Goal: Ask a question: Seek information or help from site administrators or community

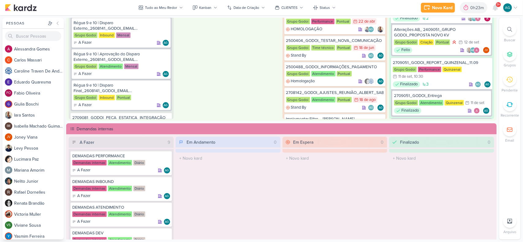
scroll to position [421, 0]
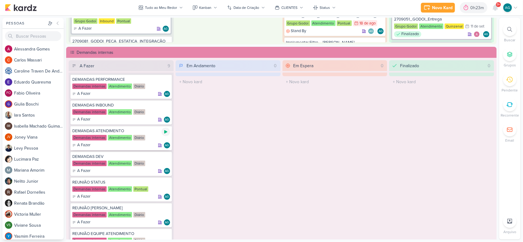
click at [163, 132] on icon at bounding box center [165, 132] width 5 height 5
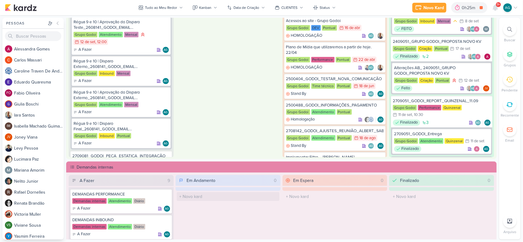
scroll to position [230, 0]
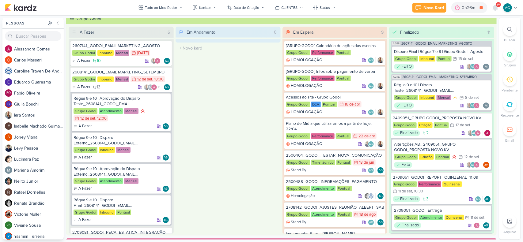
click at [507, 32] on icon at bounding box center [509, 29] width 5 height 5
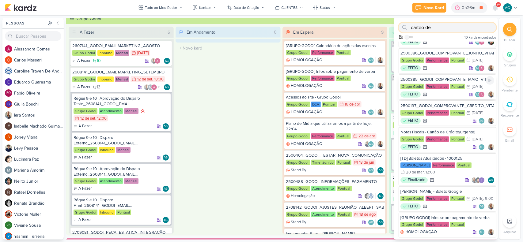
scroll to position [77, 0]
drag, startPoint x: 441, startPoint y: 26, endPoint x: 377, endPoint y: 26, distance: 64.6
click at [377, 26] on div "Pessoas [GEOGRAPHIC_DATA] A l e s s a n d r a G o m e s C a r l o s M a s s a r…" at bounding box center [261, 129] width 523 height 222
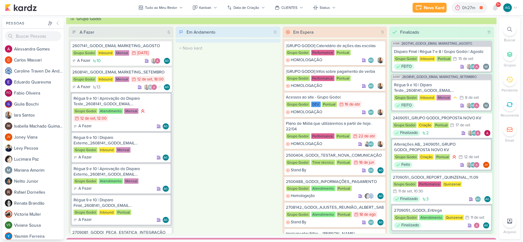
click at [510, 30] on icon at bounding box center [509, 29] width 5 height 5
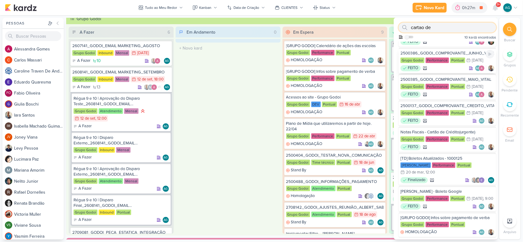
paste input "2708251"
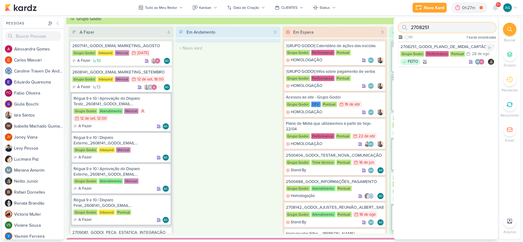
scroll to position [0, 0]
type input "2708251"
click at [439, 62] on div "FEITO AG" at bounding box center [447, 62] width 94 height 6
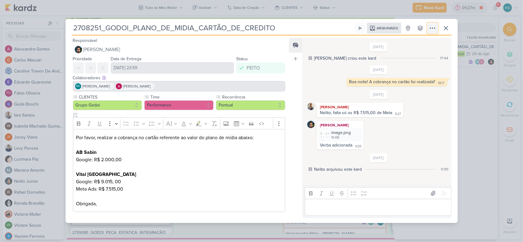
click at [434, 29] on icon at bounding box center [432, 27] width 7 height 7
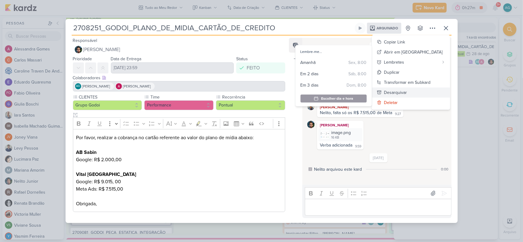
click at [407, 90] on div "Desarquivar" at bounding box center [395, 92] width 23 height 6
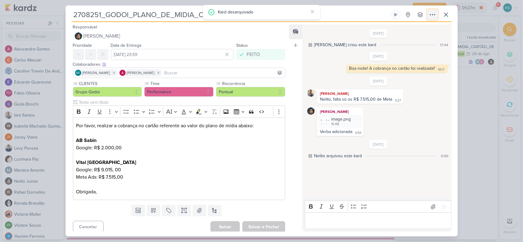
click at [433, 15] on icon at bounding box center [432, 14] width 7 height 7
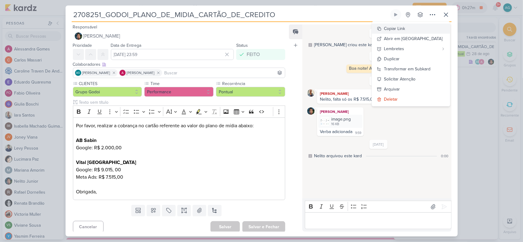
click at [405, 28] on div "Copiar Link" at bounding box center [394, 28] width 21 height 6
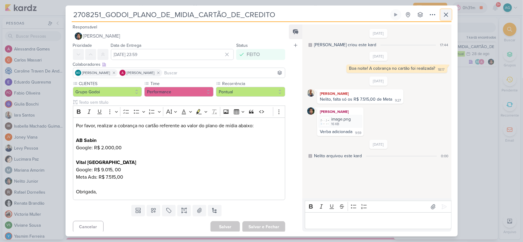
click at [449, 16] on icon at bounding box center [445, 14] width 7 height 7
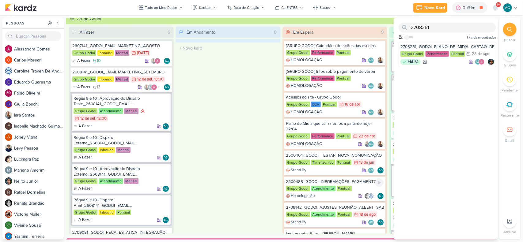
click at [318, 184] on div "2500488_GODOI_INFORMAÇÕES_PAGAMENTO Grupo Godoi Atendimento Pontual Homologação" at bounding box center [334, 189] width 101 height 24
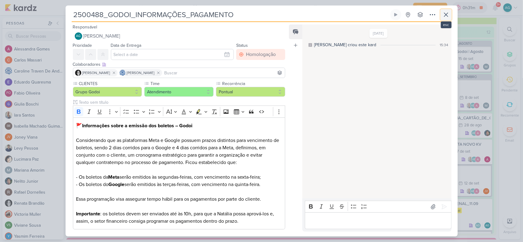
click at [449, 14] on icon at bounding box center [445, 14] width 7 height 7
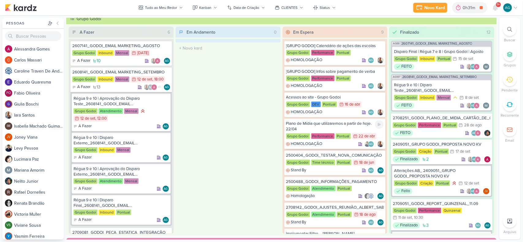
click at [334, 126] on div "Plano de Mídia que utilizaremos a partir de hoje. 22/04" at bounding box center [335, 126] width 98 height 11
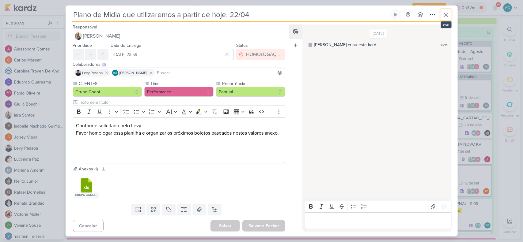
click at [446, 11] on icon at bounding box center [445, 14] width 7 height 7
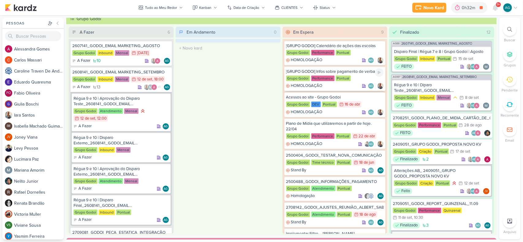
click at [338, 69] on div "[GRUPO GODOI] Infos sobre pagamento de verba" at bounding box center [335, 72] width 98 height 6
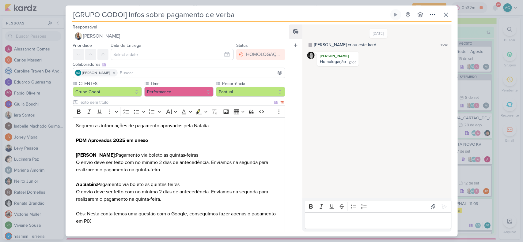
scroll to position [77, 0]
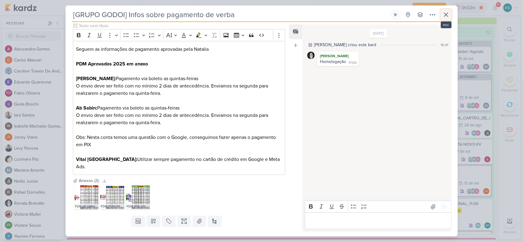
click at [449, 13] on icon at bounding box center [445, 14] width 7 height 7
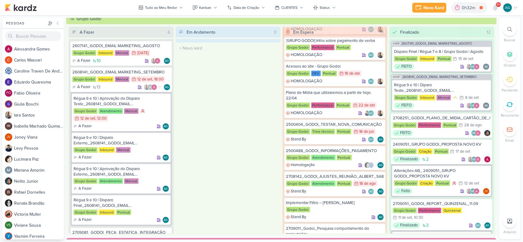
scroll to position [38, 0]
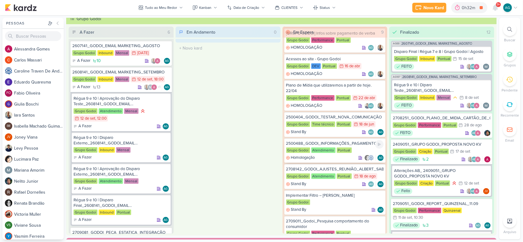
click at [342, 143] on div "2500488_GODOI_INFORMAÇÕES_PAGAMENTO" at bounding box center [335, 144] width 98 height 6
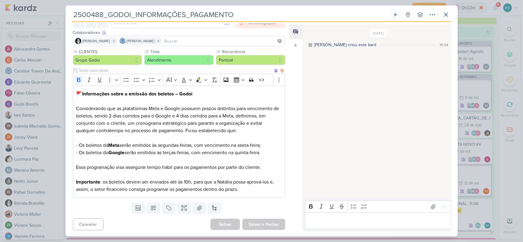
scroll to position [0, 0]
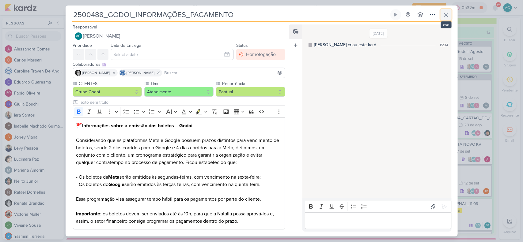
click at [446, 15] on icon at bounding box center [446, 15] width 4 height 4
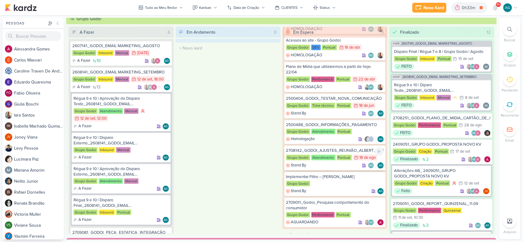
scroll to position [61, 0]
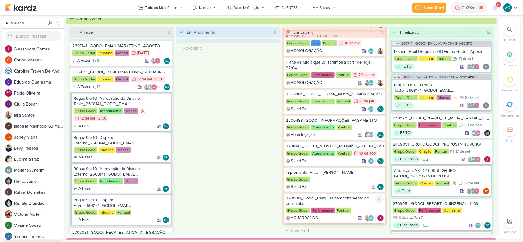
click at [329, 200] on div "2709011_Godoi_Pesquisa comportamento do consumidor" at bounding box center [335, 201] width 98 height 11
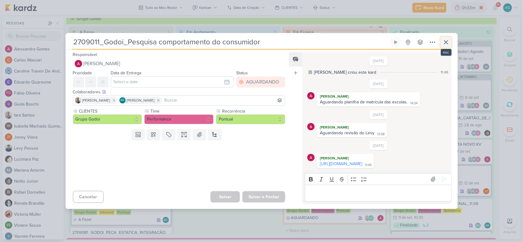
click at [445, 40] on icon at bounding box center [446, 42] width 4 height 4
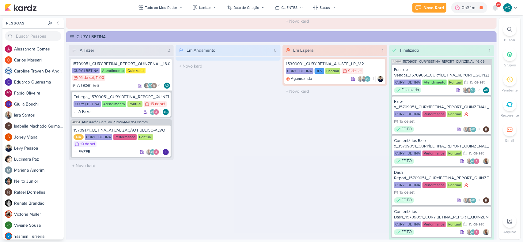
scroll to position [1145, 0]
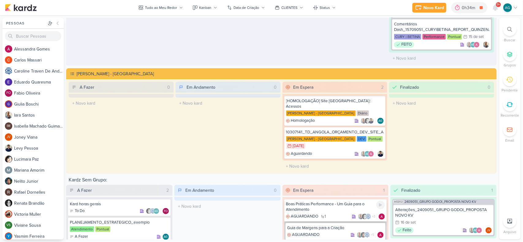
click at [325, 201] on div "Boas Práticas Performance - Um Guia para o Atendimento" at bounding box center [335, 206] width 99 height 11
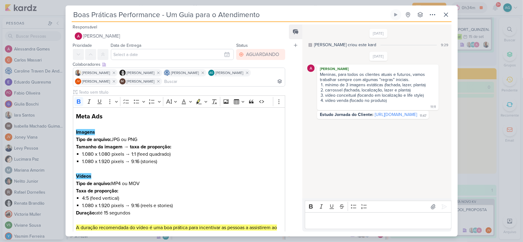
click at [373, 221] on p "Editor editing area: main" at bounding box center [378, 220] width 140 height 7
click at [360, 220] on p "Por favor, gostaria de saber se no feed" at bounding box center [378, 220] width 140 height 7
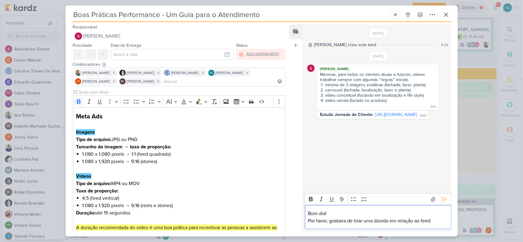
click at [439, 223] on p "Por favor, gostaria de tirar uma dúvida em relação ao feed" at bounding box center [378, 220] width 140 height 7
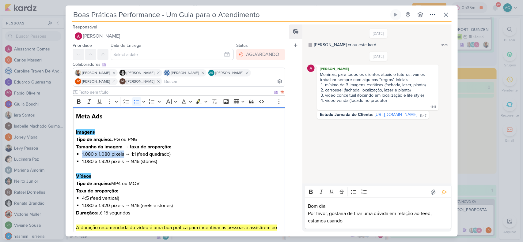
drag, startPoint x: 82, startPoint y: 155, endPoint x: 124, endPoint y: 154, distance: 42.3
click at [124, 154] on li "1.080 x 1.080 pixels → 1:1 (feed quadrado)" at bounding box center [182, 154] width 200 height 7
copy li "1.080 x 1.080 pixels"
click at [349, 220] on p "Por favor, gostaria de tirar uma dúvida em relação ao feed, estamos usando" at bounding box center [378, 217] width 140 height 15
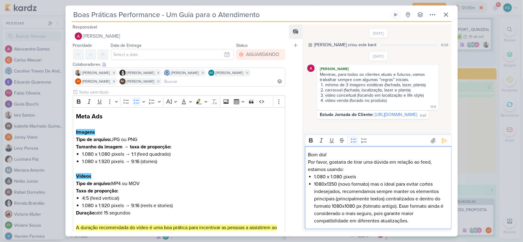
click at [348, 177] on li "1.080 x 1.080 pixels" at bounding box center [381, 176] width 134 height 7
click at [354, 185] on li "1080x1350 (novo 1.080 x 1.080 pixelsformato) mas o ideal para evitar cortes ind…" at bounding box center [381, 203] width 134 height 44
click at [337, 183] on li "1080x1350 (novo formato) mas o ideal para evitar cortes indesejados, recomendam…" at bounding box center [381, 203] width 134 height 44
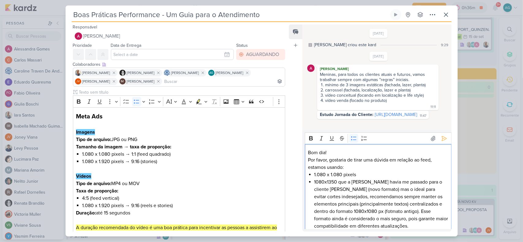
click at [325, 182] on li "1080x1350 que a [PERSON_NAME] havia me passado para o cliente [PERSON_NAME] (no…" at bounding box center [381, 204] width 134 height 51
click at [328, 182] on li "1080 x1350 que a [PERSON_NAME] havia me passado para o cliente [PERSON_NAME] (n…" at bounding box center [381, 204] width 134 height 51
click at [349, 175] on li "1.080 x 1.080 pixels" at bounding box center [381, 174] width 134 height 7
copy li "pixels"
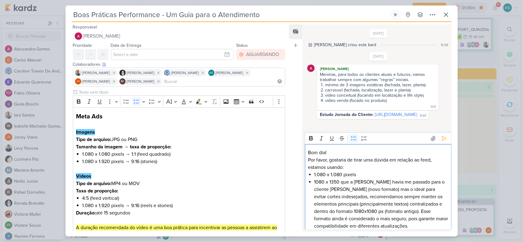
click at [342, 181] on li "1080 x 1350 que a [PERSON_NAME] havia me passado para o cliente [PERSON_NAME] (…" at bounding box center [381, 204] width 134 height 51
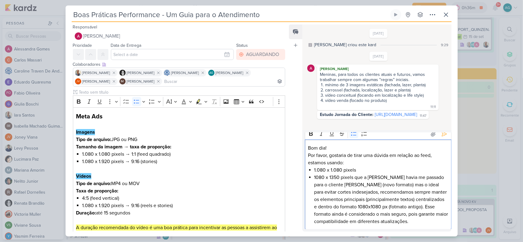
scroll to position [5, 0]
click at [431, 221] on li "1080 x 1350 pixels que a [PERSON_NAME] havia me passado para o cliente [PERSON_…" at bounding box center [381, 198] width 134 height 51
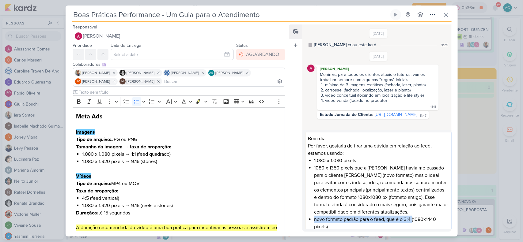
drag, startPoint x: 314, startPoint y: 219, endPoint x: 412, endPoint y: 219, distance: 98.0
click at [412, 219] on li "novo formato padrão para o feed, que é o 3:4 (1080x1440 pixels)" at bounding box center [381, 223] width 134 height 15
copy li "novo formato padrão para o feed, que é o 3:4"
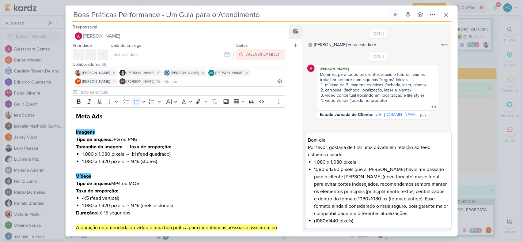
scroll to position [13, 0]
click at [325, 220] on li "1080x1440 pixels)" at bounding box center [381, 220] width 134 height 7
click at [328, 221] on li "1080 x1440 pixels)" at bounding box center [381, 220] width 134 height 7
click at [365, 221] on li "1080 x 1440 pixels)" at bounding box center [381, 220] width 134 height 7
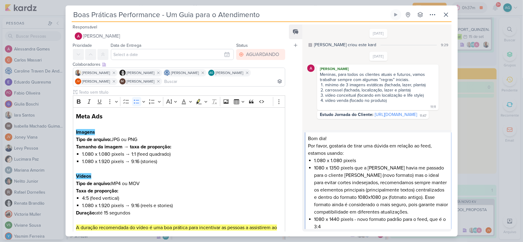
click at [354, 167] on li "1080 x 1350 pixels que a [PERSON_NAME] havia me passado para o cliente [PERSON_…" at bounding box center [381, 189] width 134 height 51
click at [358, 153] on p "Por favor, gostaria de tirar uma dúvida em relação ao feed, estamos usando:" at bounding box center [378, 149] width 140 height 15
click at [392, 195] on li "1080 x 1350 pixels - que a [PERSON_NAME] havia me passado para o cliente [PERSO…" at bounding box center [381, 189] width 134 height 51
click at [401, 151] on p "Por favor, gostaria de tirar uma dúvida em relação ao feed, estamos usando qual…" at bounding box center [378, 149] width 140 height 15
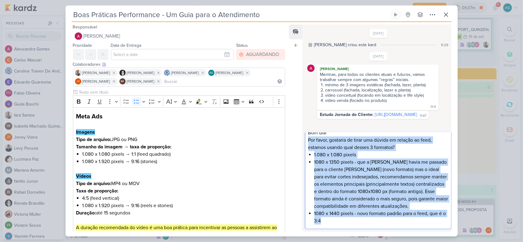
scroll to position [0, 0]
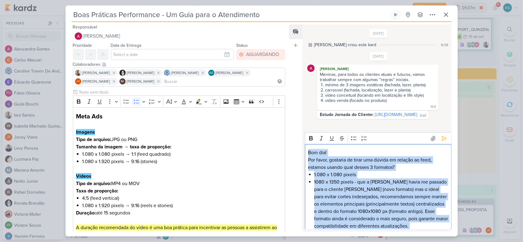
drag, startPoint x: 336, startPoint y: 219, endPoint x: 302, endPoint y: 130, distance: 95.2
click at [302, 130] on div "Feed Atrelar email Solte o email para atrelar ao kard [DATE] [PERSON_NAME] crio…" at bounding box center [370, 127] width 162 height 207
copy div "Bom dia! Por favor, gostaria de tirar uma dúvida em relação ao feed, estamos us…"
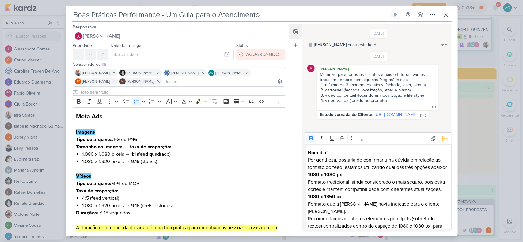
click at [308, 178] on strong "1080 x 1080 px" at bounding box center [325, 175] width 34 height 6
click at [353, 140] on icon "Editor toolbar" at bounding box center [354, 138] width 6 height 6
click at [308, 200] on strong "1080 x 1350 px" at bounding box center [325, 197] width 34 height 6
click at [352, 139] on icon "Editor toolbar" at bounding box center [354, 138] width 6 height 6
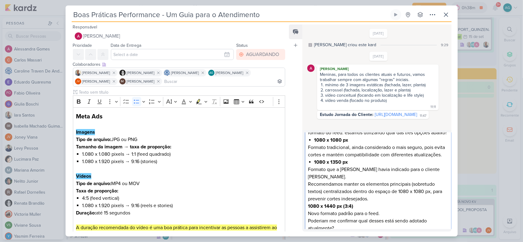
scroll to position [38, 0]
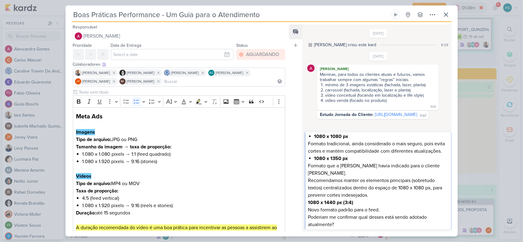
click at [308, 206] on strong "1080 x 1440 px (3:4)" at bounding box center [330, 203] width 45 height 6
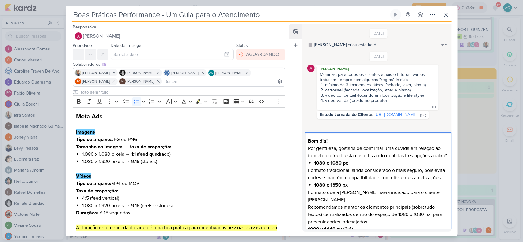
scroll to position [0, 0]
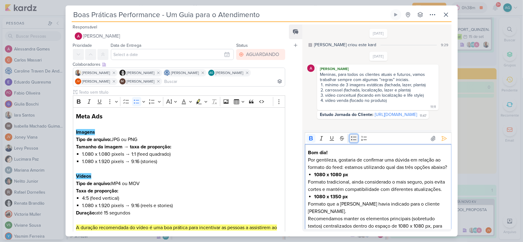
click at [352, 139] on icon "Editor toolbar" at bounding box center [354, 138] width 6 height 6
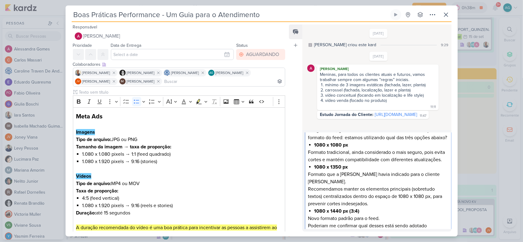
scroll to position [18, 0]
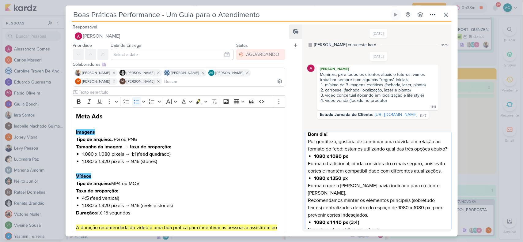
click at [360, 197] on p "Formato que a [PERSON_NAME] havia indicado para o cliente [PERSON_NAME]." at bounding box center [378, 189] width 140 height 15
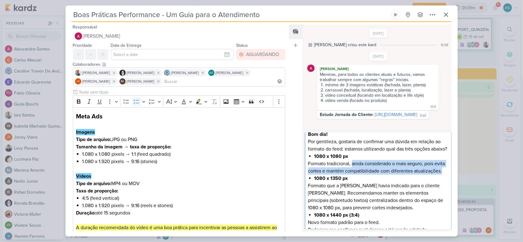
drag, startPoint x: 352, startPoint y: 171, endPoint x: 357, endPoint y: 183, distance: 13.0
click at [357, 175] on p "Formato tradicional, ainda considerado o mais seguro, pois evita cortes e manté…" at bounding box center [378, 167] width 140 height 15
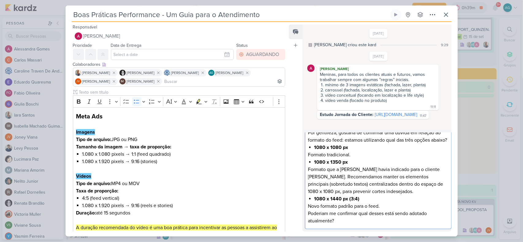
scroll to position [35, 0]
click at [332, 222] on p "Poderiam me confirmar qual desses está sendo adotado atualmente?" at bounding box center [378, 217] width 140 height 15
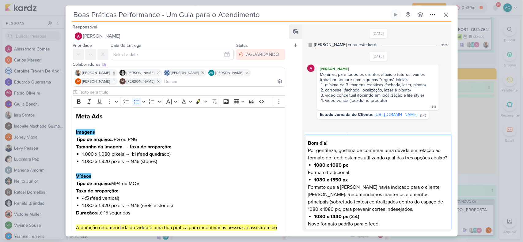
scroll to position [0, 0]
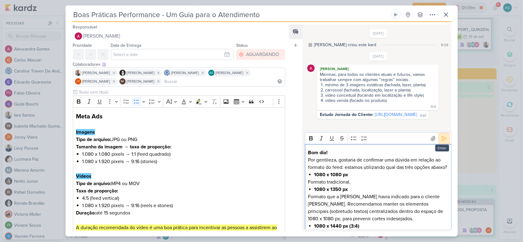
click at [443, 138] on icon at bounding box center [444, 139] width 6 height 6
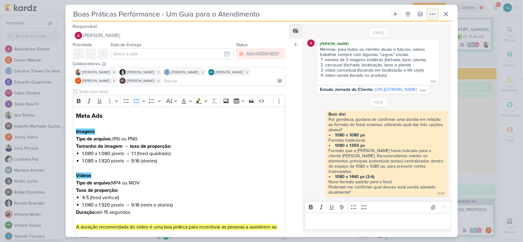
click at [433, 12] on icon at bounding box center [432, 13] width 7 height 7
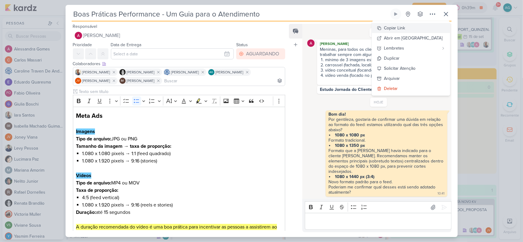
click at [405, 26] on div "Copiar Link" at bounding box center [394, 28] width 21 height 6
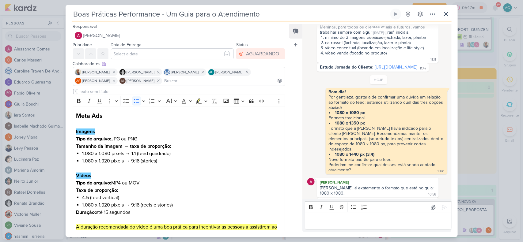
scroll to position [86, 0]
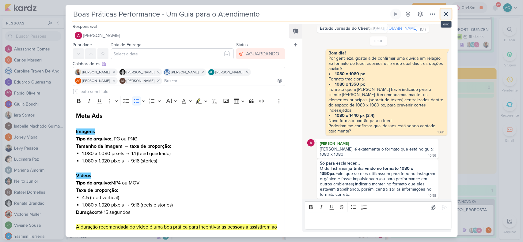
click at [444, 16] on icon at bounding box center [445, 13] width 7 height 7
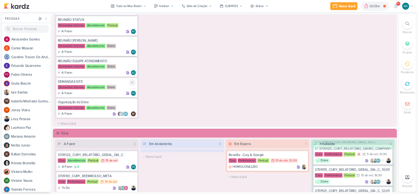
scroll to position [48, 0]
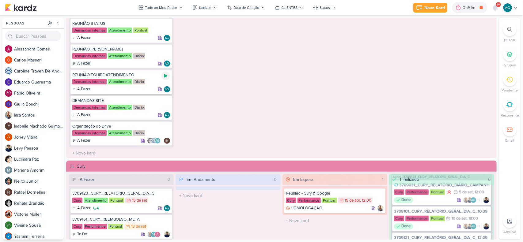
click at [164, 74] on icon at bounding box center [165, 75] width 3 height 3
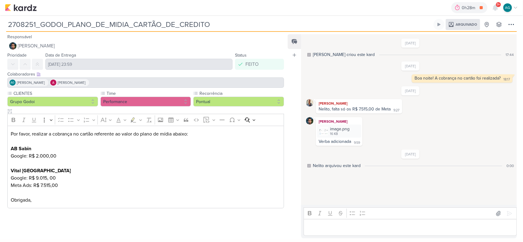
click at [2, 24] on div "2708251_GODOI_PLANO_DE_MIDIA_CARTÃO_DE_CREDITO Arquivado Criado por mim nenhum …" at bounding box center [261, 23] width 523 height 17
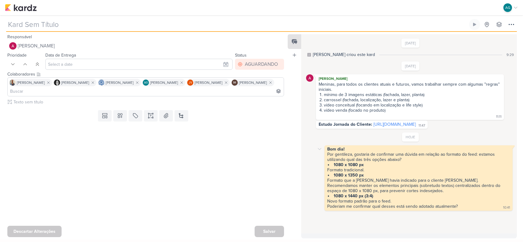
type input "Boas Práticas Performance - Um Guia para o Atendimento"
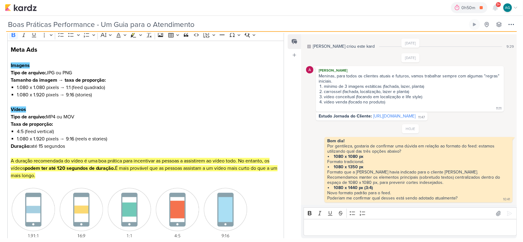
scroll to position [187, 0]
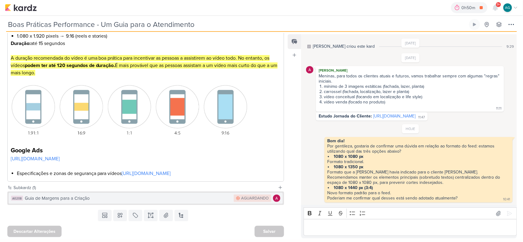
click at [64, 199] on div "Guia de Margens para a Criação" at bounding box center [128, 198] width 206 height 7
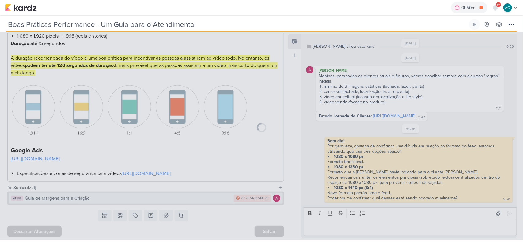
type input "Guia de Margens para a Criação"
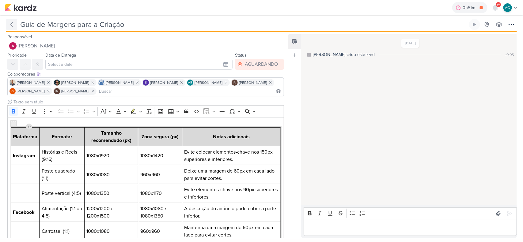
click at [11, 24] on icon at bounding box center [12, 24] width 6 height 6
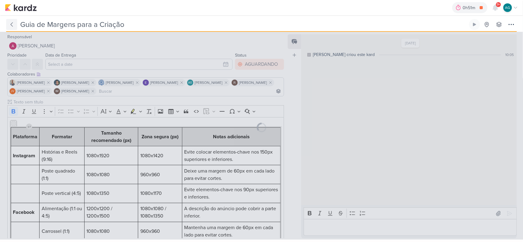
type input "Boas Práticas Performance - Um Guia para o Atendimento"
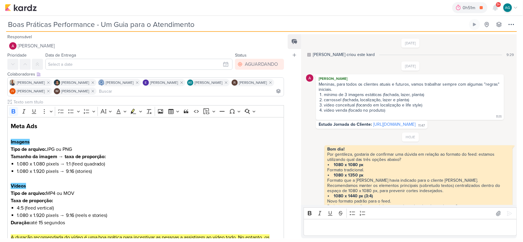
scroll to position [9, 0]
